Goal: Entertainment & Leisure: Browse casually

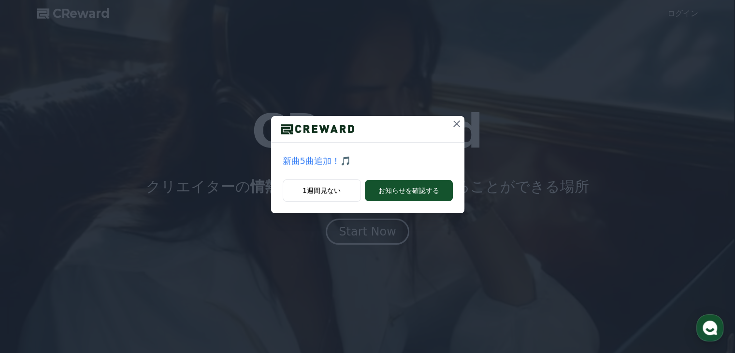
click at [454, 122] on icon at bounding box center [457, 124] width 12 height 12
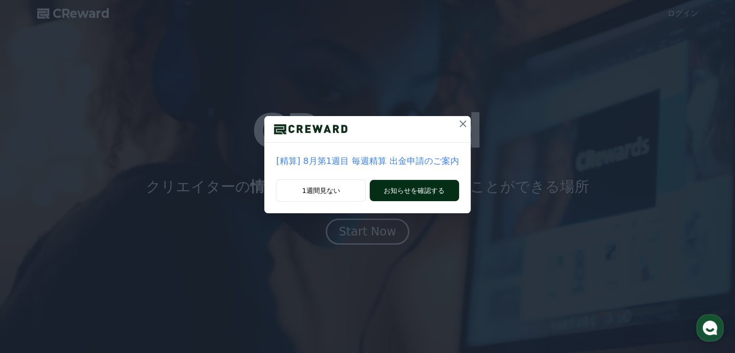
click at [403, 194] on button "お知らせを確認する" at bounding box center [414, 190] width 89 height 21
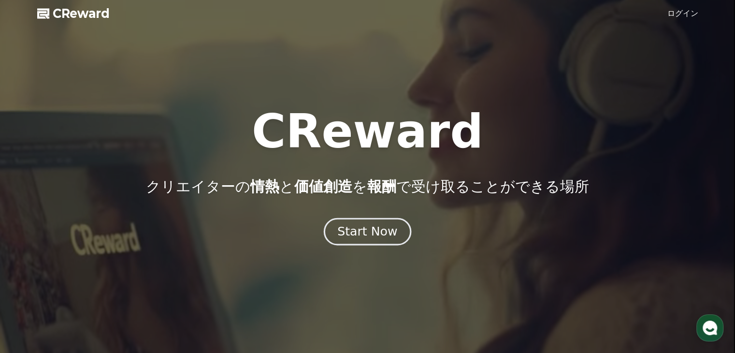
click at [368, 232] on div "Start Now" at bounding box center [367, 231] width 60 height 16
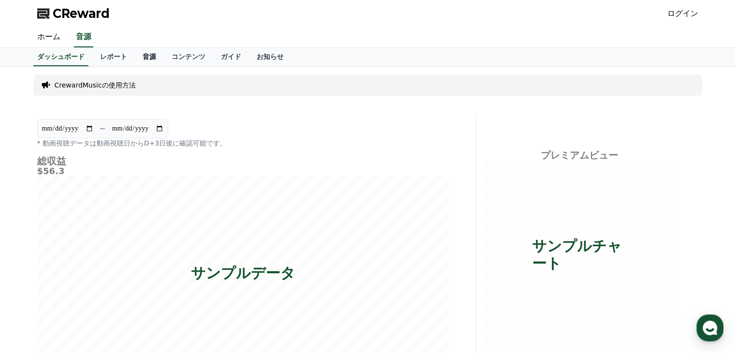
click at [135, 56] on link "音源" at bounding box center [149, 57] width 29 height 18
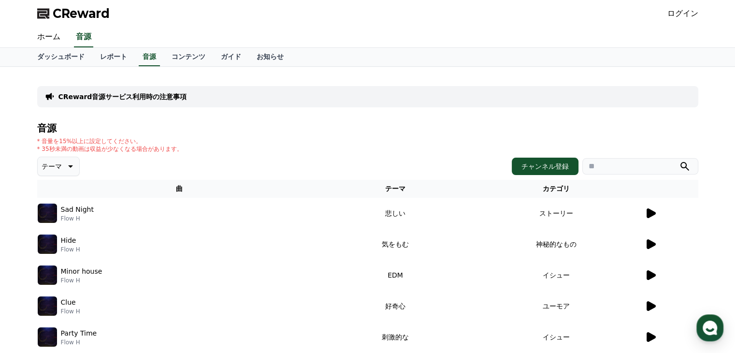
click at [652, 213] on icon at bounding box center [650, 213] width 9 height 10
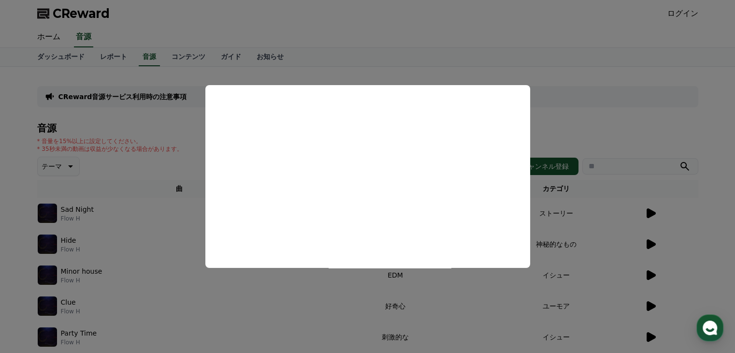
click at [650, 246] on button "close modal" at bounding box center [367, 176] width 735 height 353
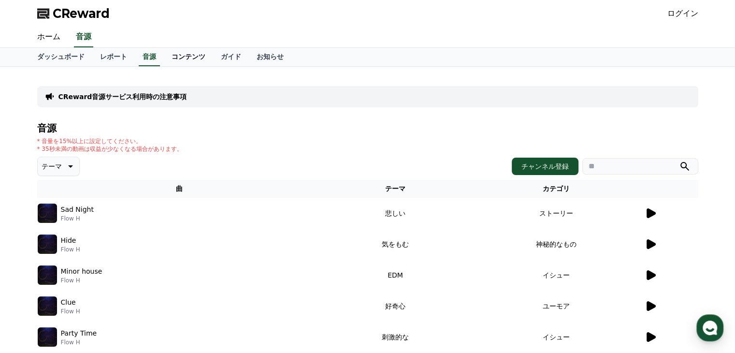
click at [164, 57] on link "コンテンツ" at bounding box center [188, 57] width 49 height 18
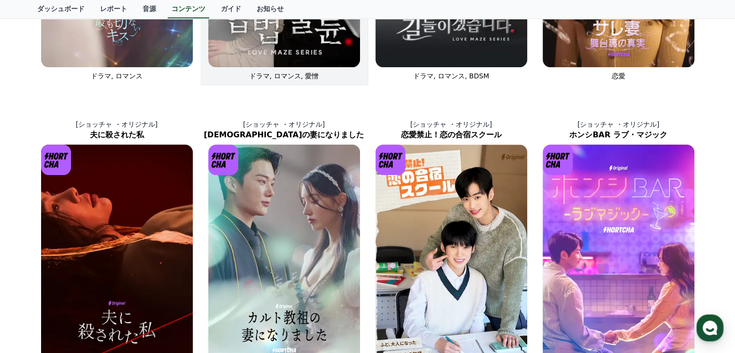
scroll to position [338, 0]
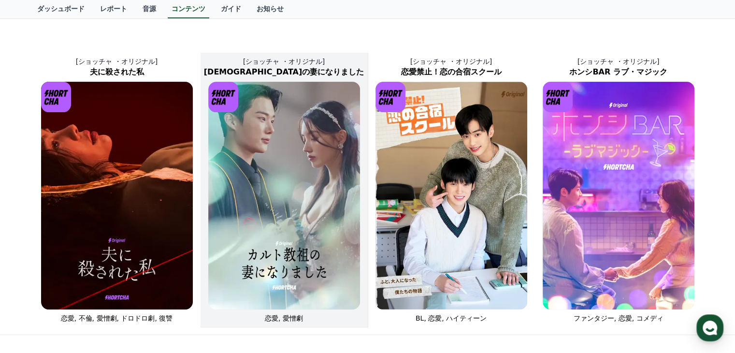
drag, startPoint x: 300, startPoint y: 213, endPoint x: 297, endPoint y: 223, distance: 11.0
drag, startPoint x: 297, startPoint y: 223, endPoint x: 272, endPoint y: 229, distance: 24.8
click at [272, 229] on img at bounding box center [284, 196] width 152 height 228
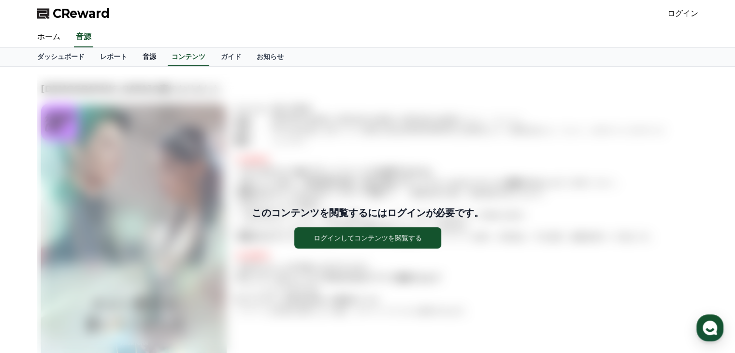
click at [135, 57] on link "音源" at bounding box center [149, 57] width 29 height 18
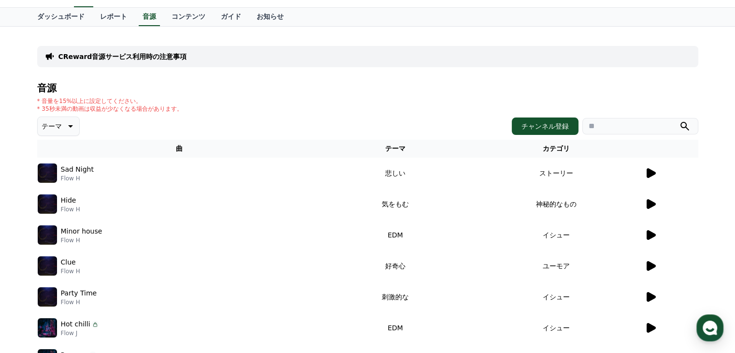
scroll to position [97, 0]
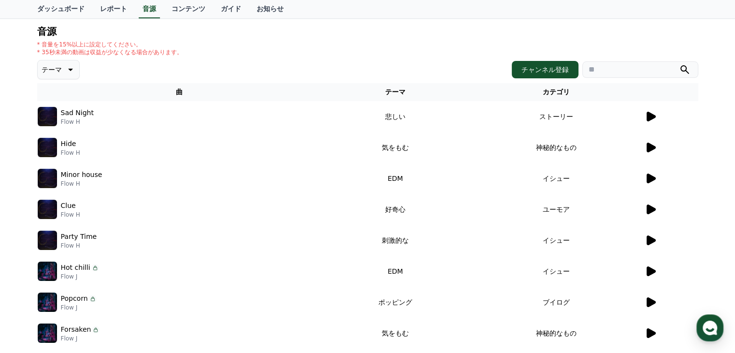
click at [651, 149] on icon at bounding box center [650, 148] width 9 height 10
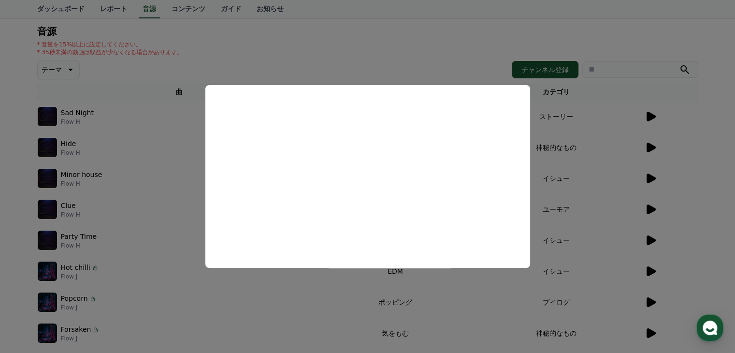
click at [645, 178] on button "close modal" at bounding box center [367, 176] width 735 height 353
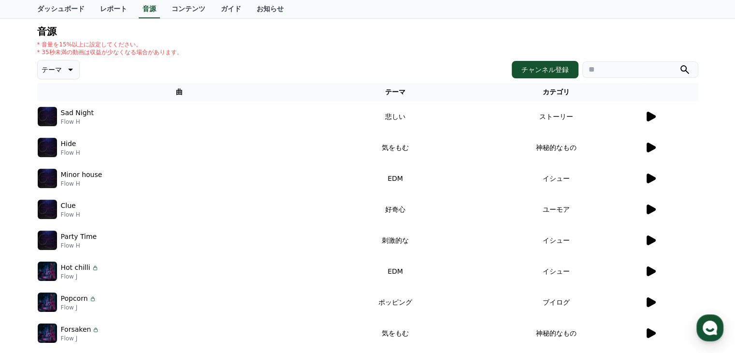
click at [648, 178] on icon at bounding box center [650, 178] width 9 height 10
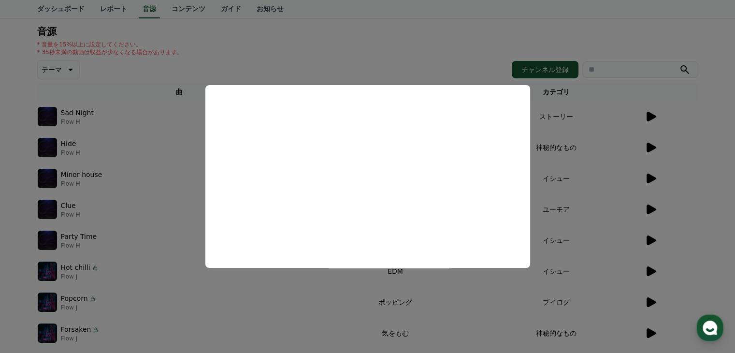
click at [645, 242] on button "close modal" at bounding box center [367, 176] width 735 height 353
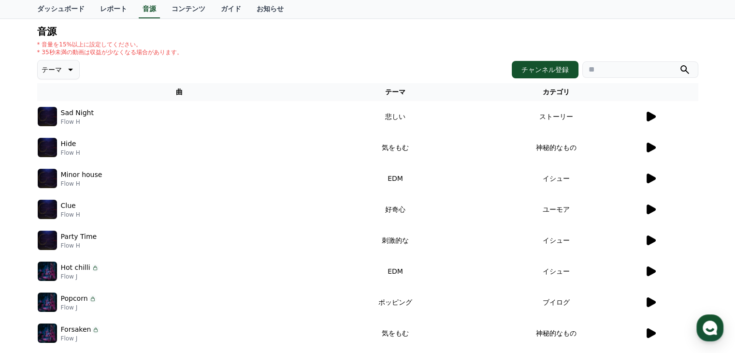
click at [647, 207] on icon at bounding box center [650, 209] width 9 height 10
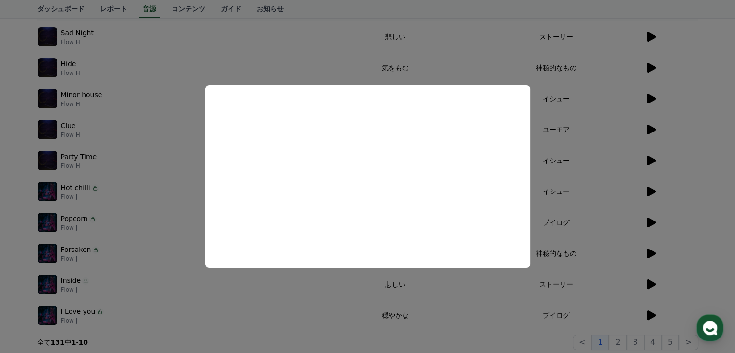
scroll to position [193, 0]
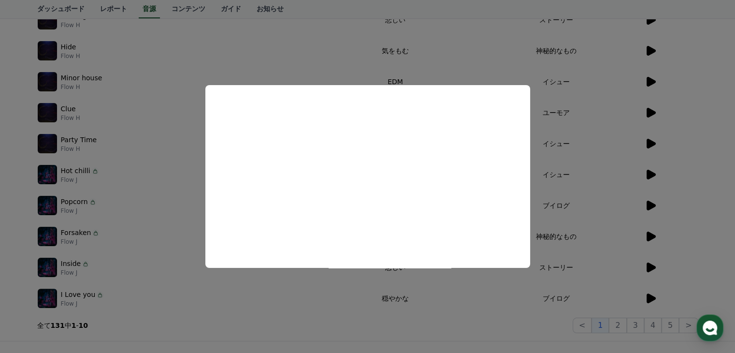
click at [645, 202] on button "close modal" at bounding box center [367, 176] width 735 height 353
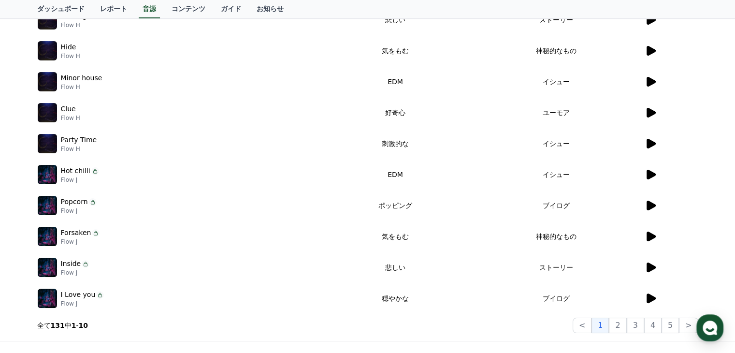
click at [652, 203] on icon at bounding box center [650, 205] width 9 height 10
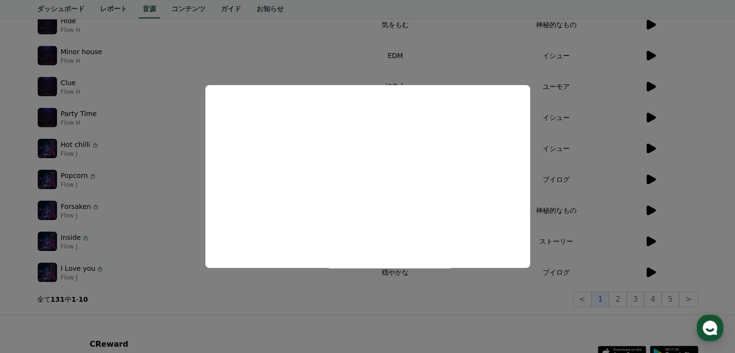
scroll to position [242, 0]
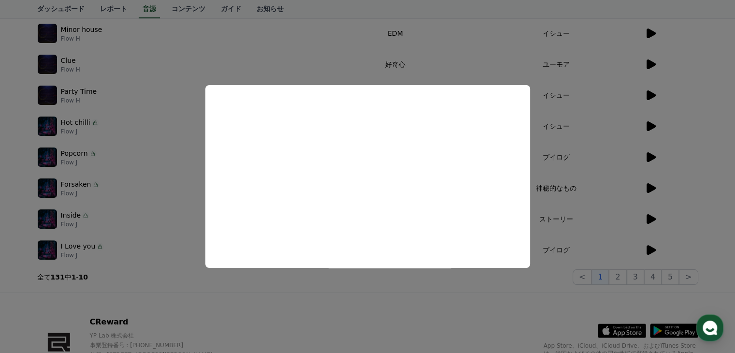
click at [651, 248] on button "close modal" at bounding box center [367, 176] width 735 height 353
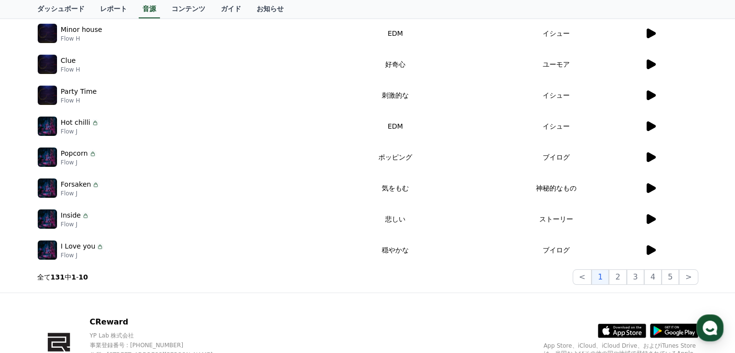
click at [648, 250] on icon at bounding box center [650, 250] width 9 height 10
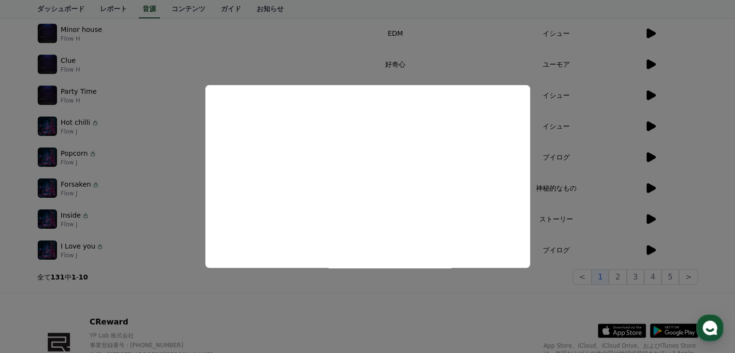
click at [541, 33] on button "close modal" at bounding box center [367, 176] width 735 height 353
